Goal: Find specific page/section: Find specific page/section

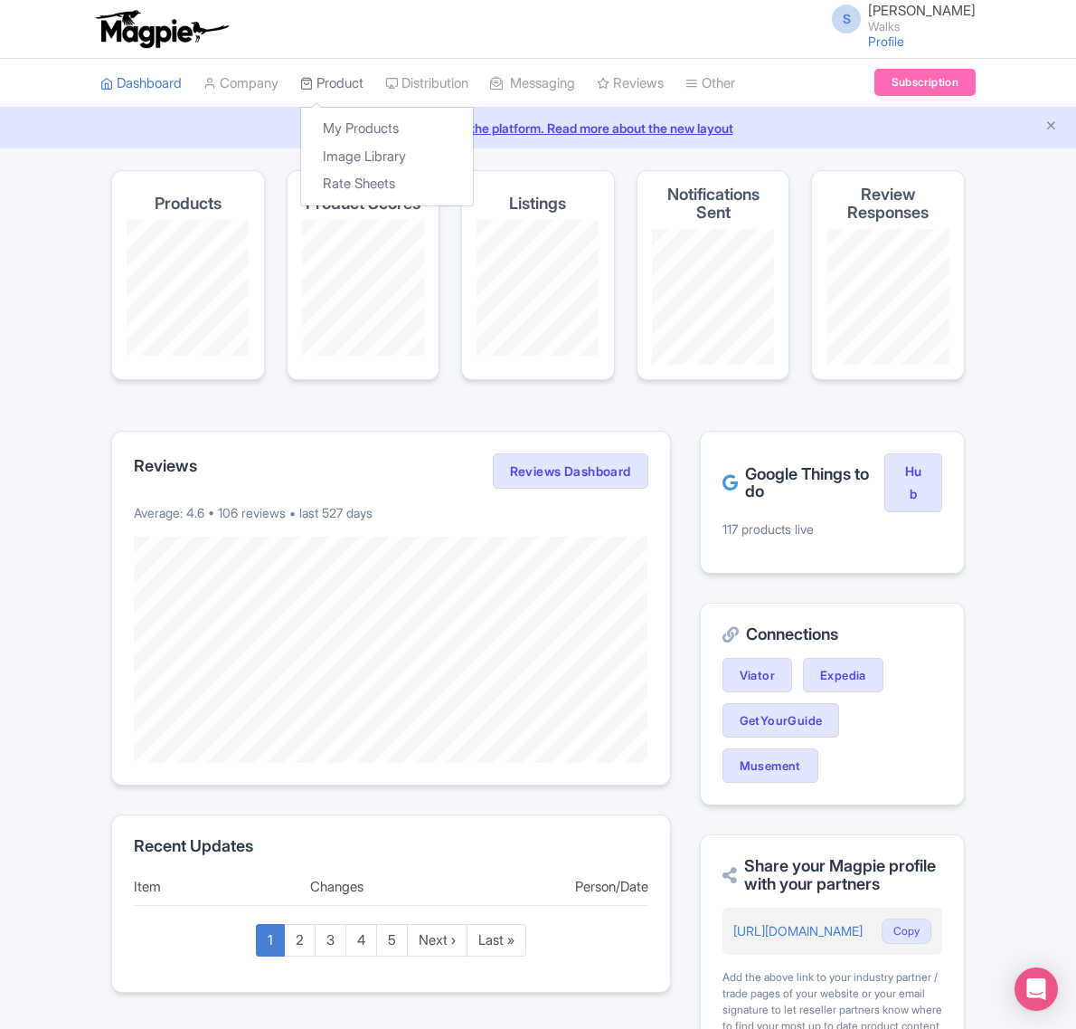
click at [323, 74] on link "Product" at bounding box center [331, 84] width 63 height 50
click at [356, 119] on link "My Products" at bounding box center [387, 129] width 172 height 28
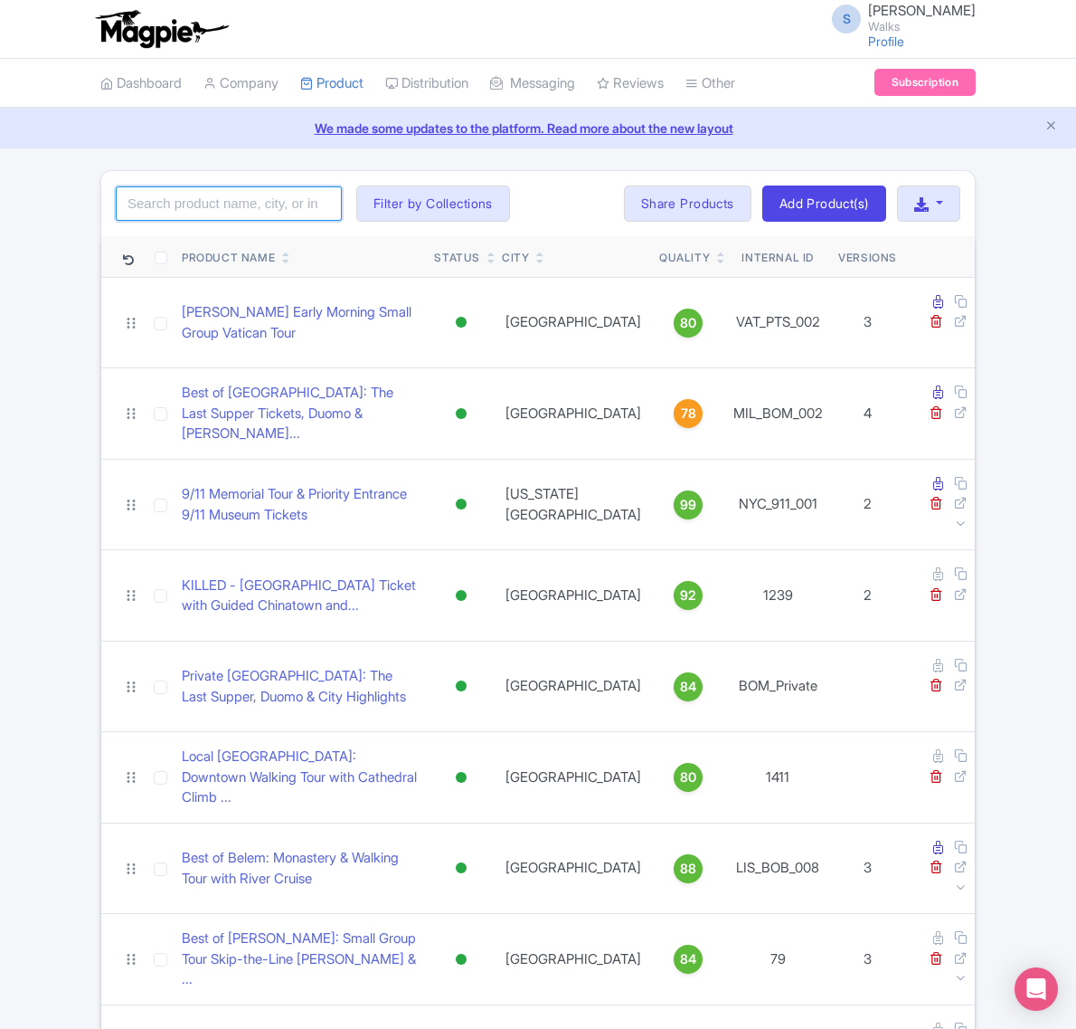
click at [247, 209] on input "search" at bounding box center [229, 203] width 226 height 34
type input "san sebastian"
click button "Search" at bounding box center [0, 0] width 0 height 0
